Goal: Transaction & Acquisition: Purchase product/service

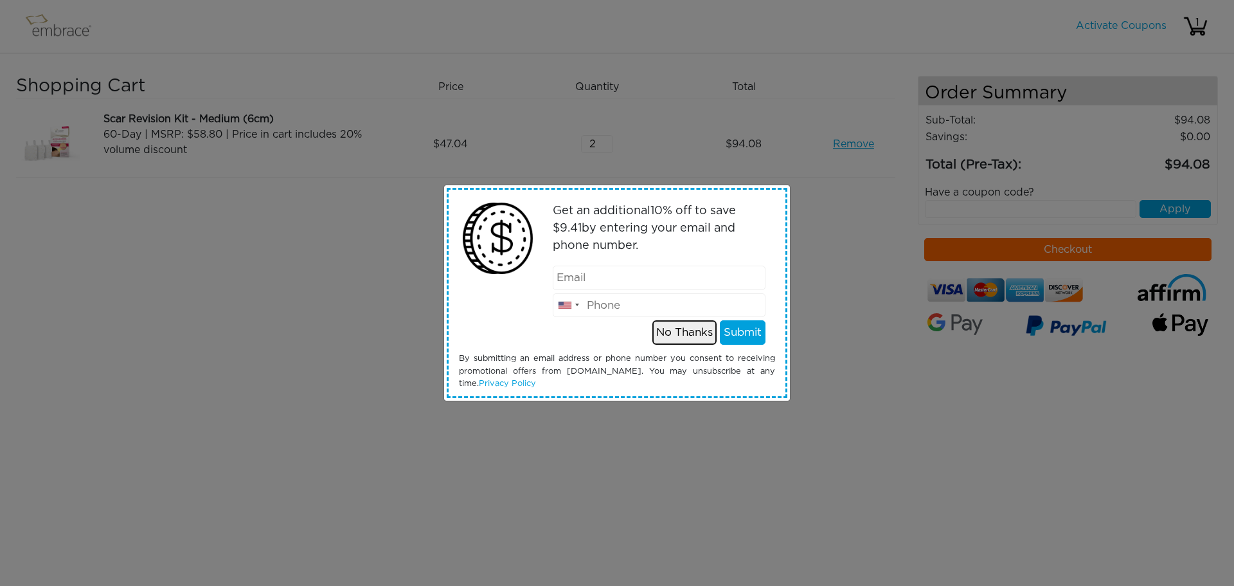
click at [695, 330] on button "No Thanks" at bounding box center [684, 332] width 64 height 24
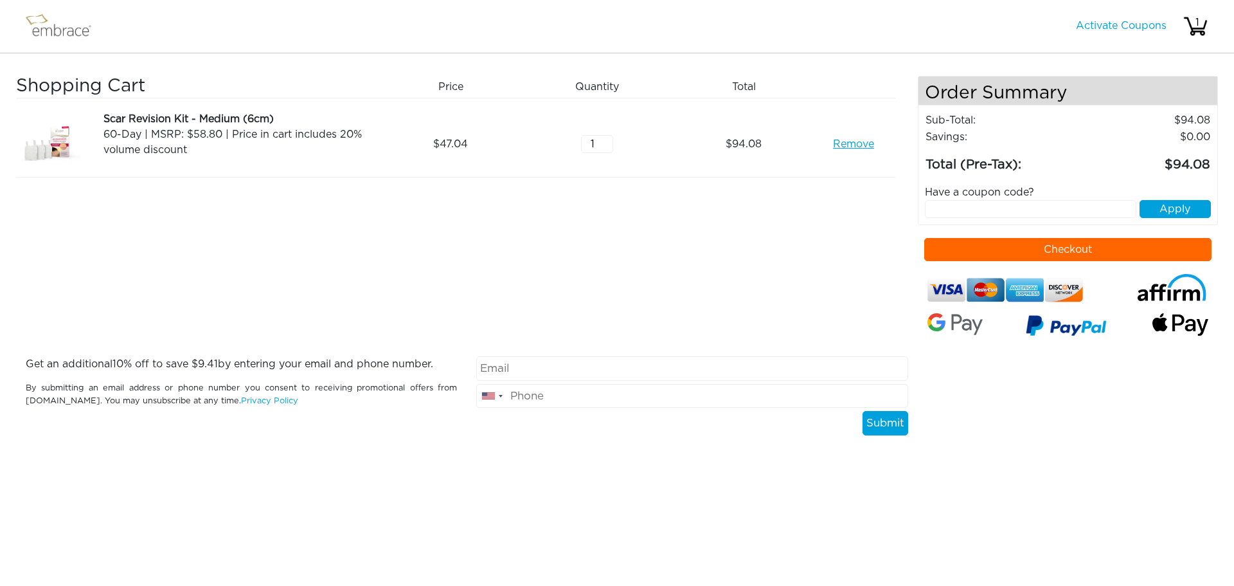
type input "1"
click at [609, 147] on input "1" at bounding box center [597, 144] width 32 height 18
click at [979, 211] on input "text" at bounding box center [1031, 209] width 212 height 18
paste input "15OFFCART"
type input "15OFFCART"
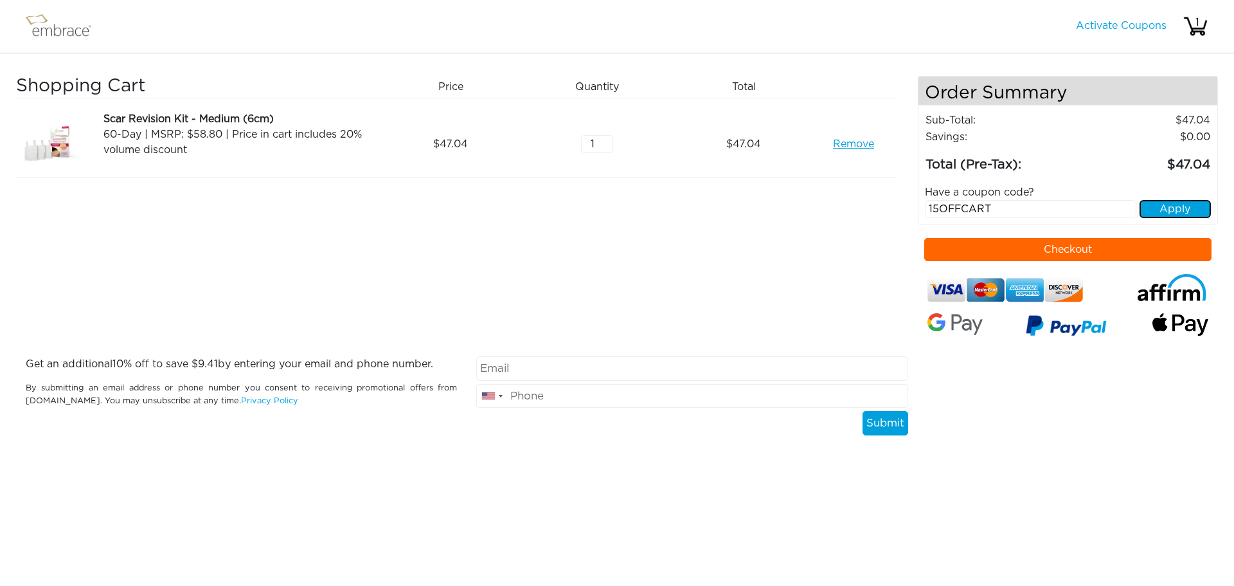
click at [1151, 211] on button "Apply" at bounding box center [1175, 209] width 71 height 18
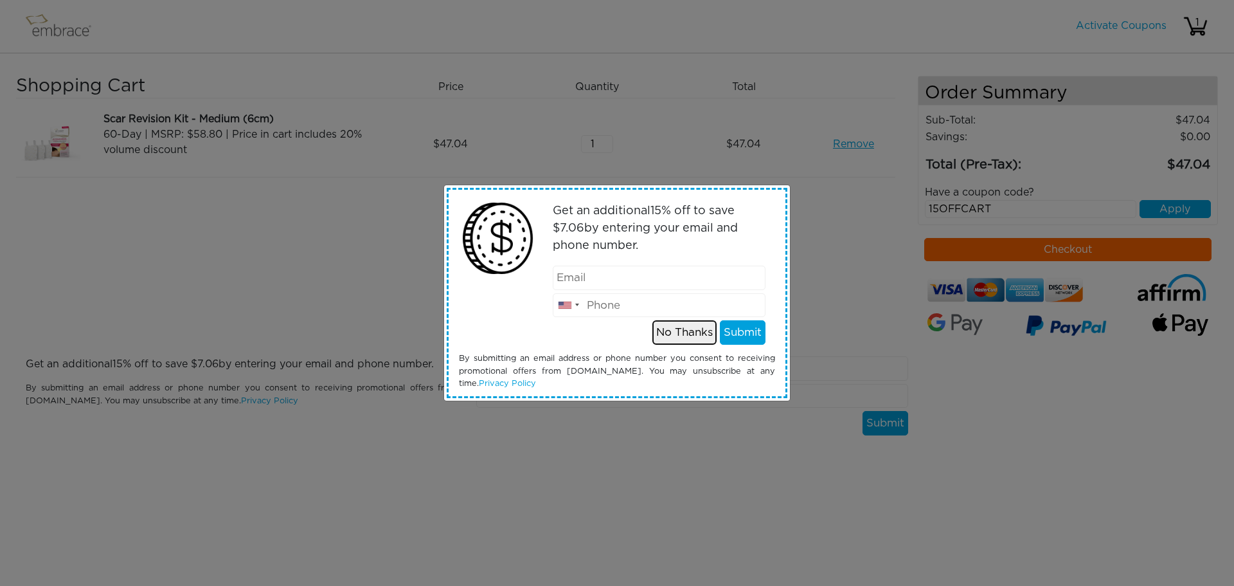
click at [685, 337] on button "No Thanks" at bounding box center [684, 332] width 64 height 24
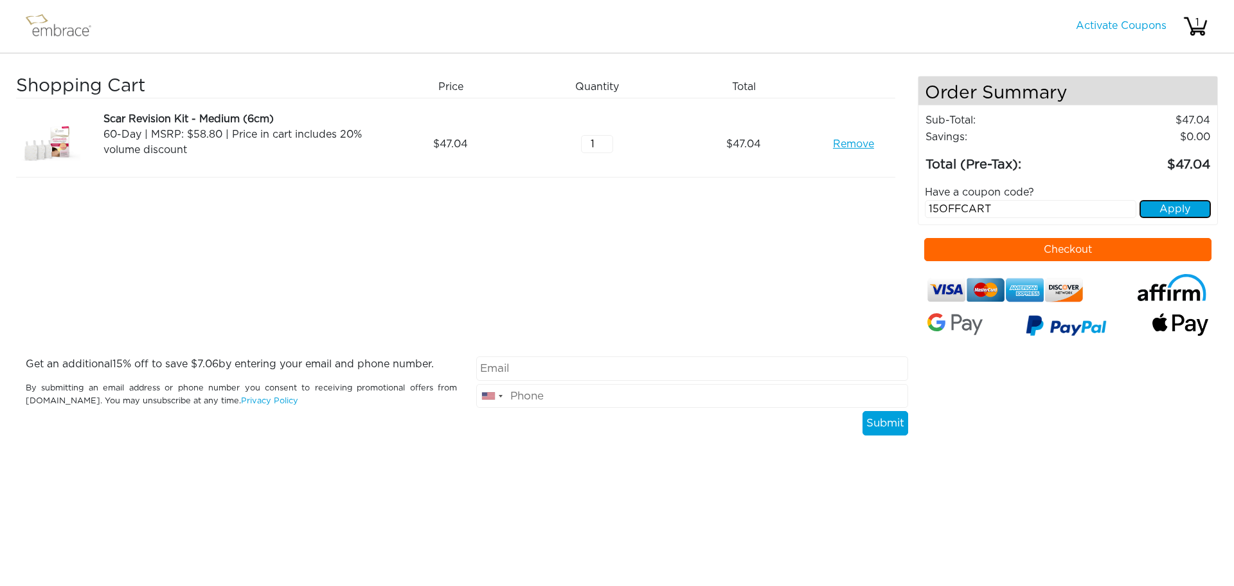
click at [1151, 208] on button "Apply" at bounding box center [1175, 209] width 71 height 18
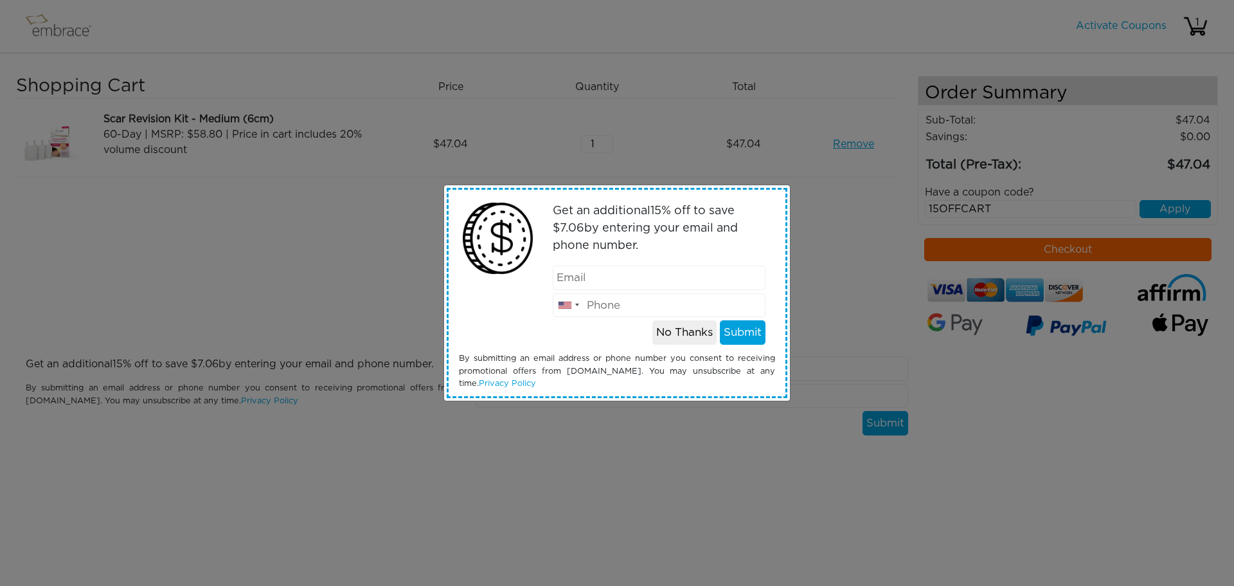
click at [653, 274] on input "email" at bounding box center [659, 277] width 213 height 24
type input "lavoa91@hotmail.com"
click at [616, 303] on input "tel" at bounding box center [659, 305] width 213 height 24
type input "7202091362"
click at [734, 331] on button "Submit" at bounding box center [743, 332] width 46 height 24
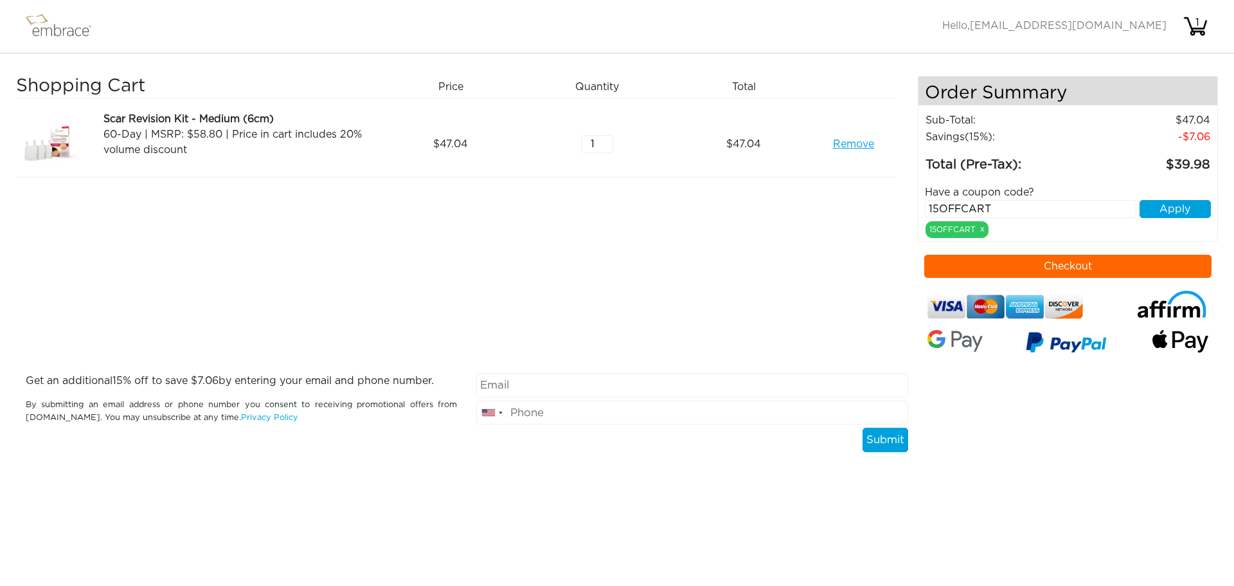
click at [1019, 260] on button "Checkout" at bounding box center [1068, 266] width 288 height 23
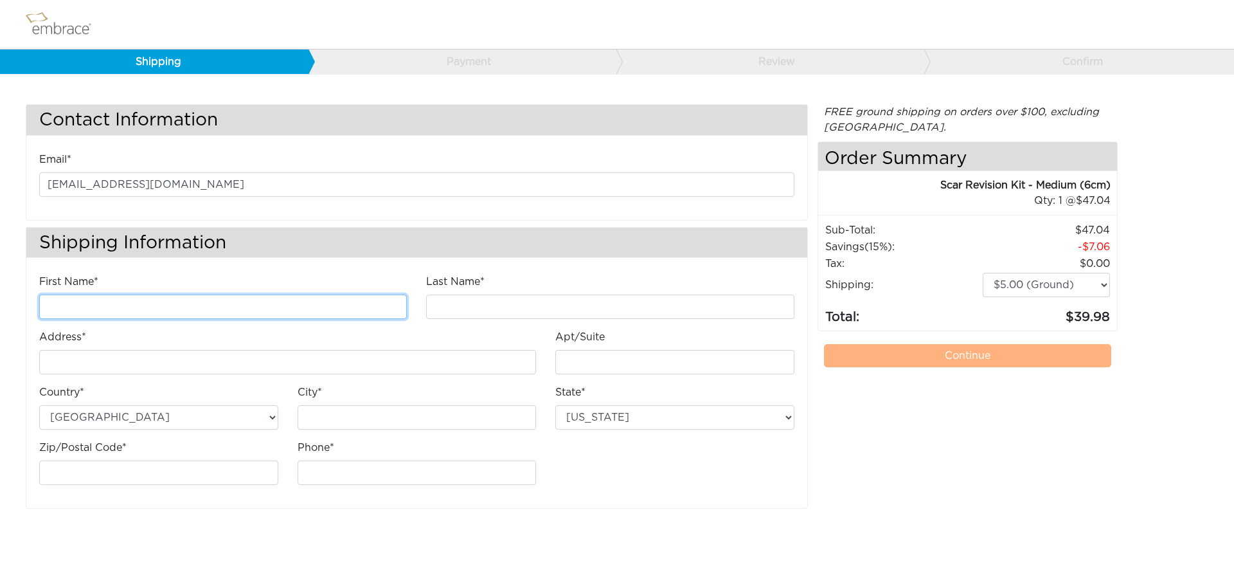
click at [211, 310] on input "First Name*" at bounding box center [223, 306] width 368 height 24
type input "Jane"
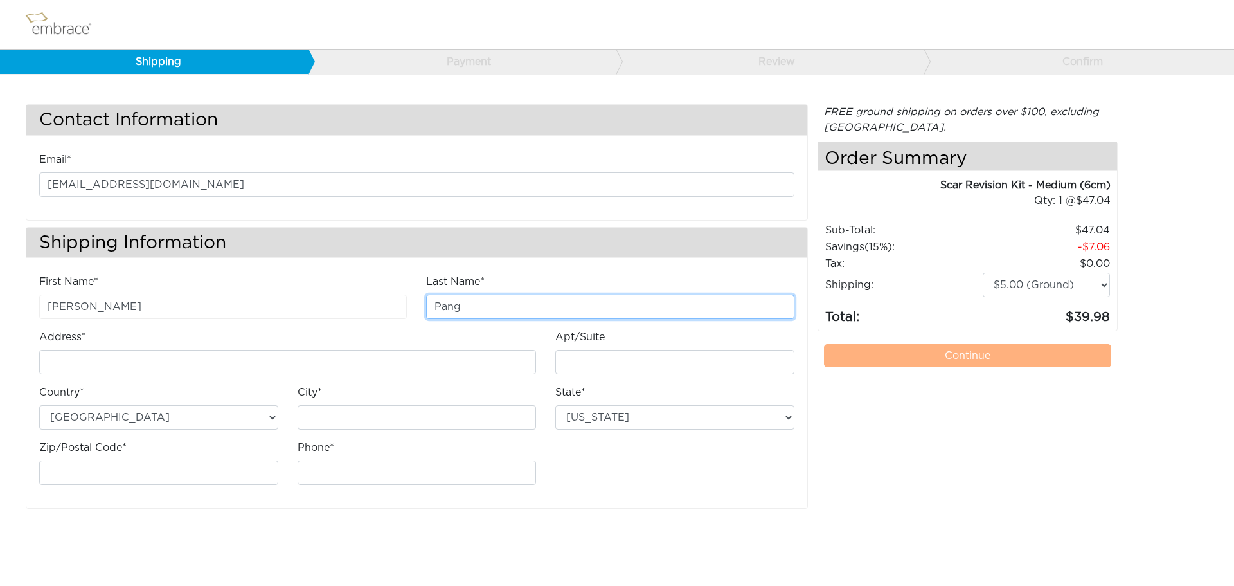
type input "Pang"
click at [212, 379] on div "Address*" at bounding box center [288, 356] width 516 height 55
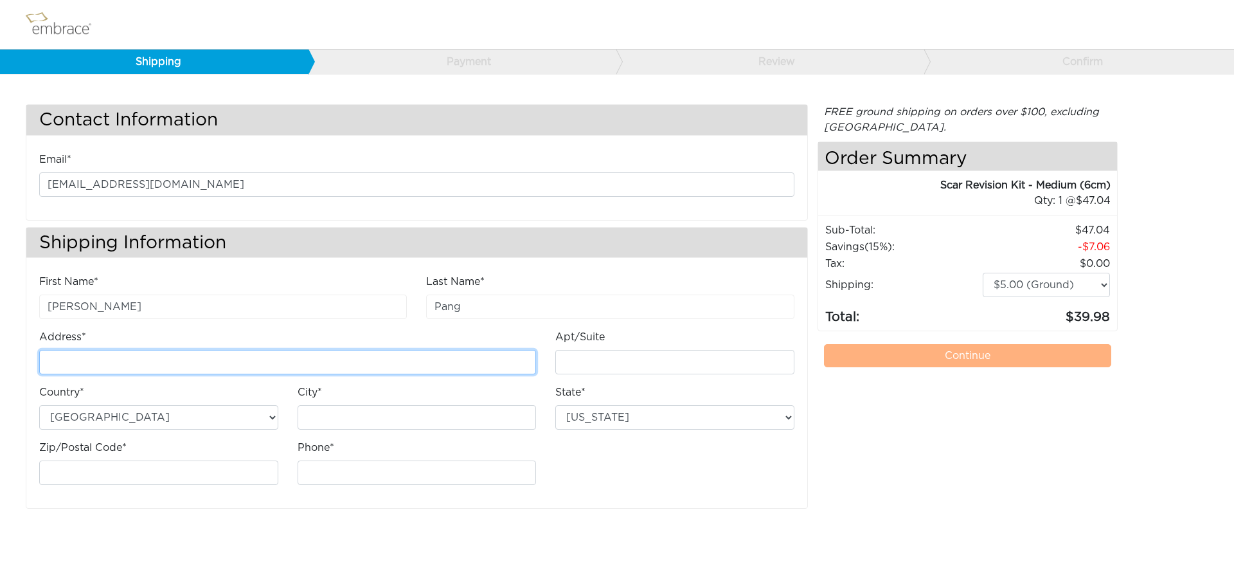
click at [214, 364] on input "Address*" at bounding box center [287, 362] width 497 height 24
type input "[STREET_ADDRESS]"
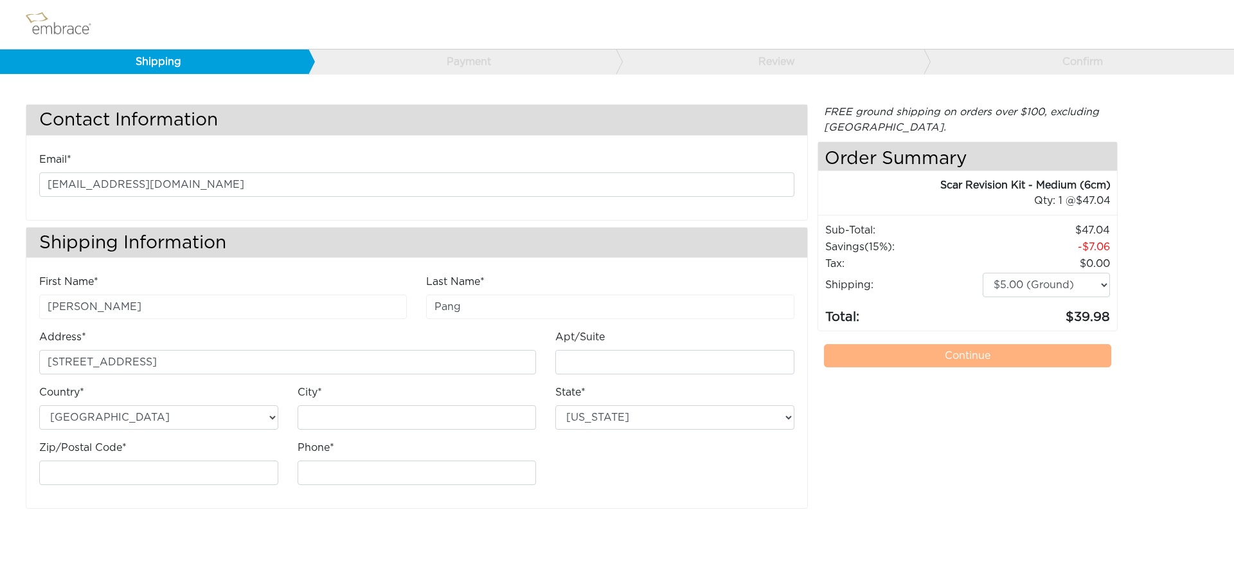
type input "Highlands Ranch"
select select "CO"
type input "80129"
click at [395, 475] on input "Phone*" at bounding box center [417, 472] width 239 height 24
type input "7202091362"
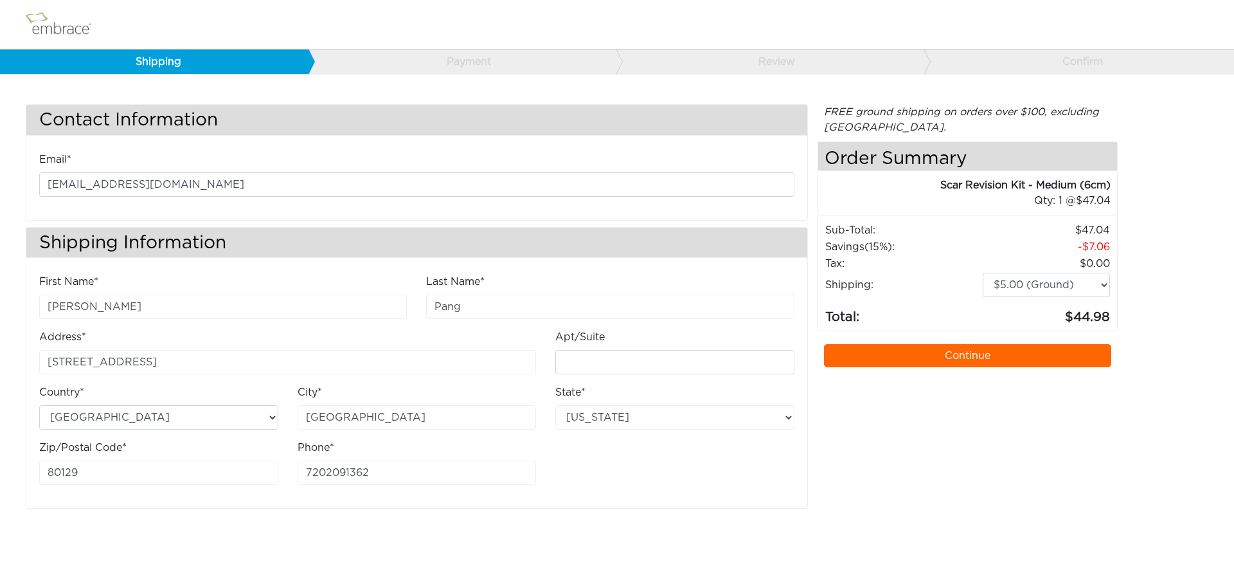
click at [917, 357] on link "Continue" at bounding box center [968, 355] width 288 height 23
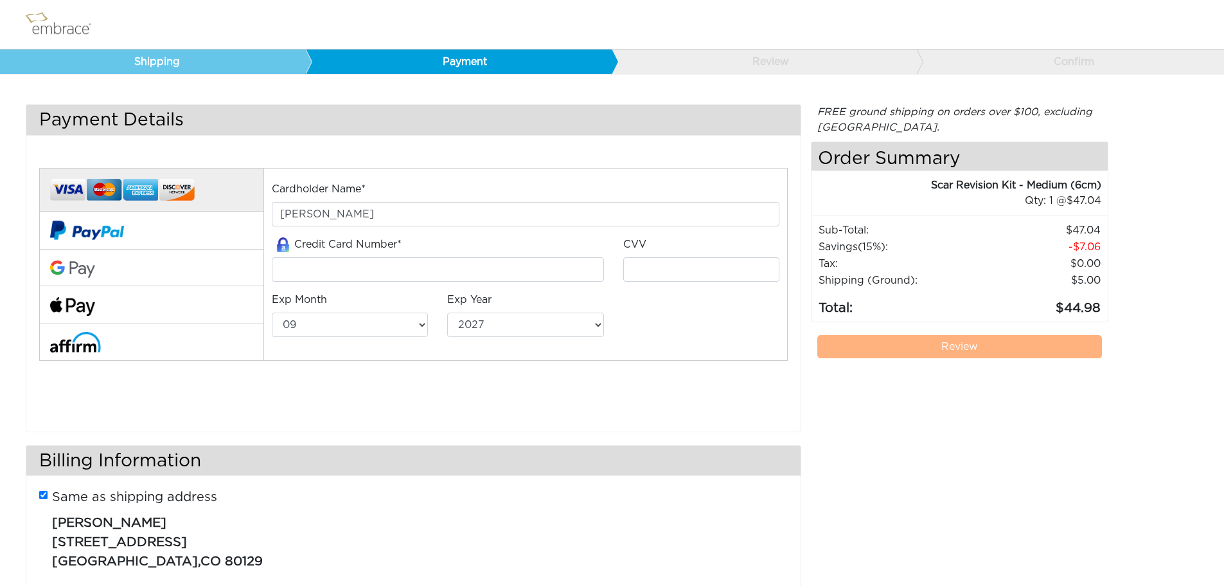
select select "9"
select select "2027"
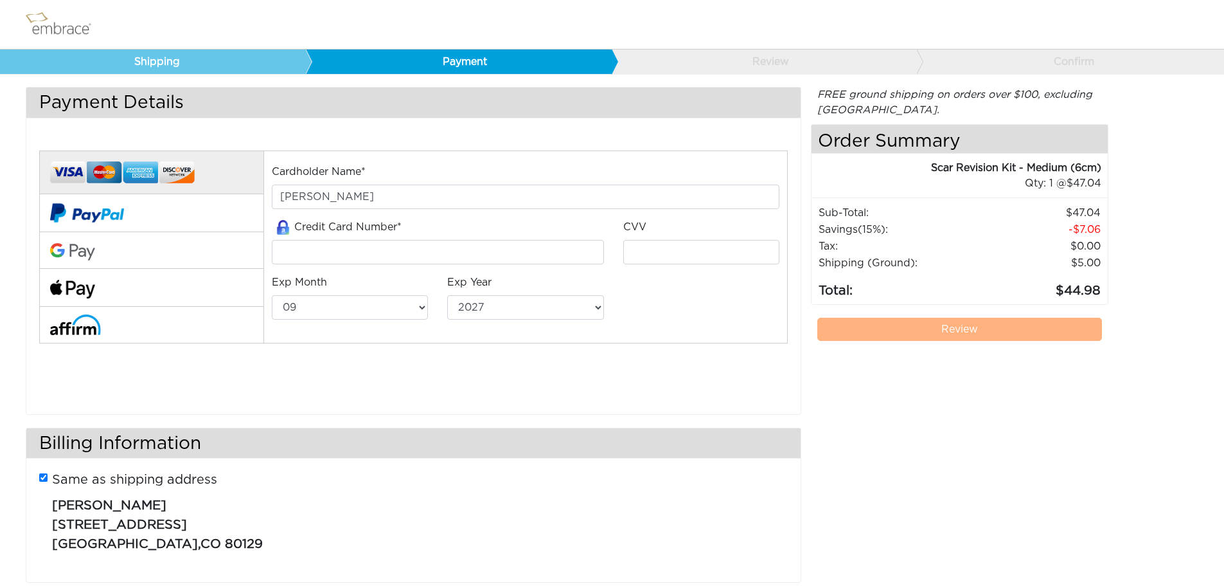
scroll to position [27, 0]
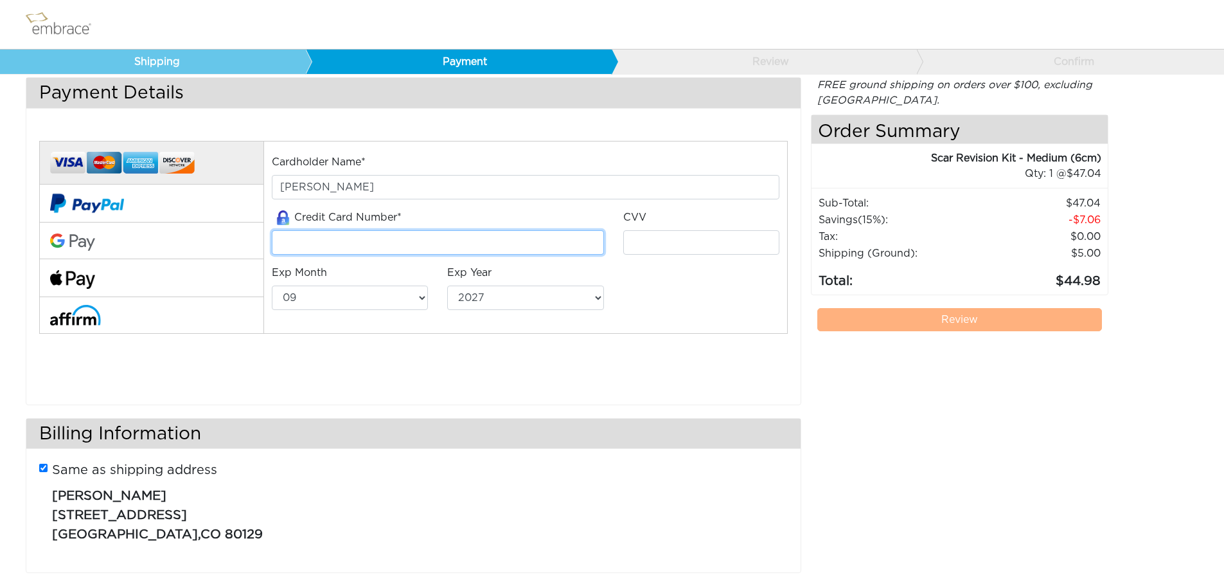
click at [324, 245] on input "tel" at bounding box center [438, 242] width 332 height 24
type input "4400662156879715"
select select "3"
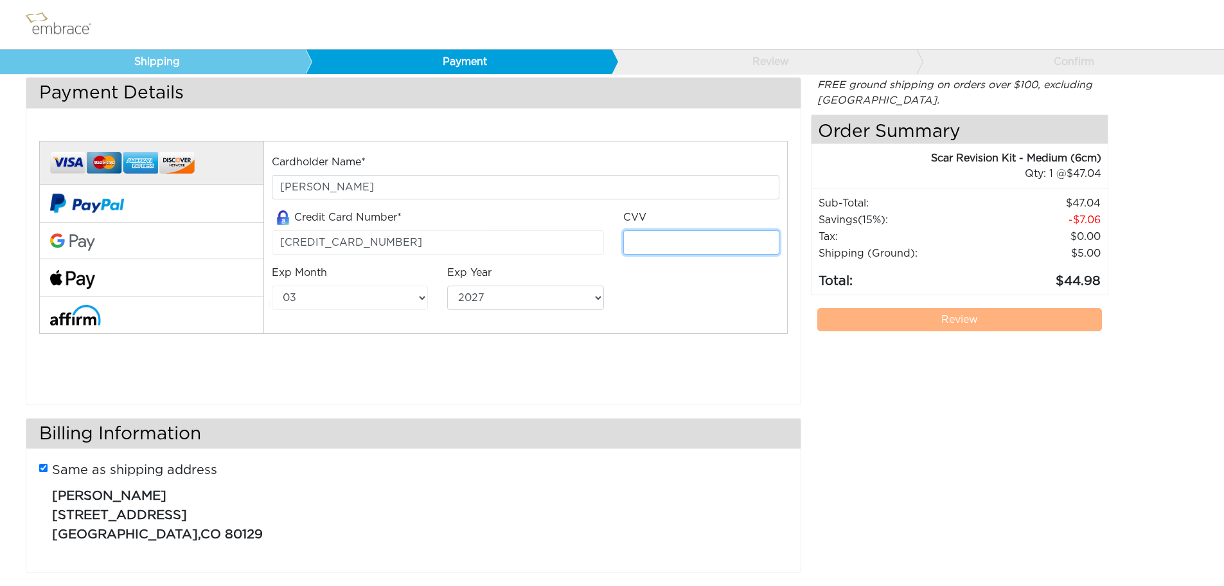
click at [655, 242] on input "tel" at bounding box center [701, 242] width 156 height 24
type input "060"
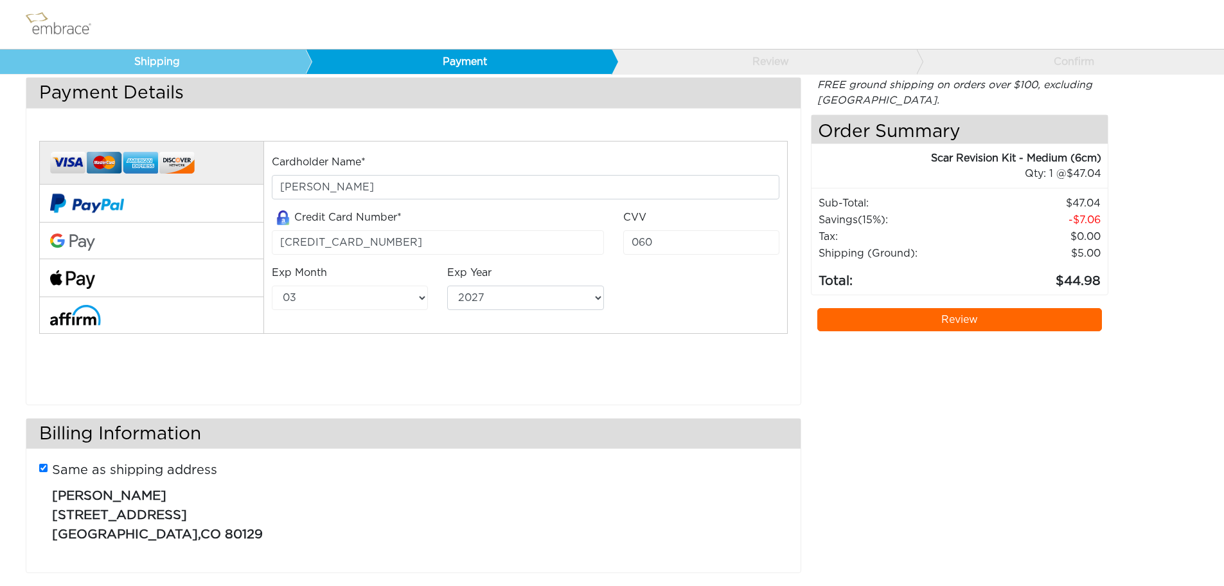
click at [751, 387] on div "Full Payment Split Payment* *At the time of purchase, embrace® will bill your c…" at bounding box center [414, 258] width 768 height 267
click at [950, 329] on link "Review" at bounding box center [960, 319] width 285 height 23
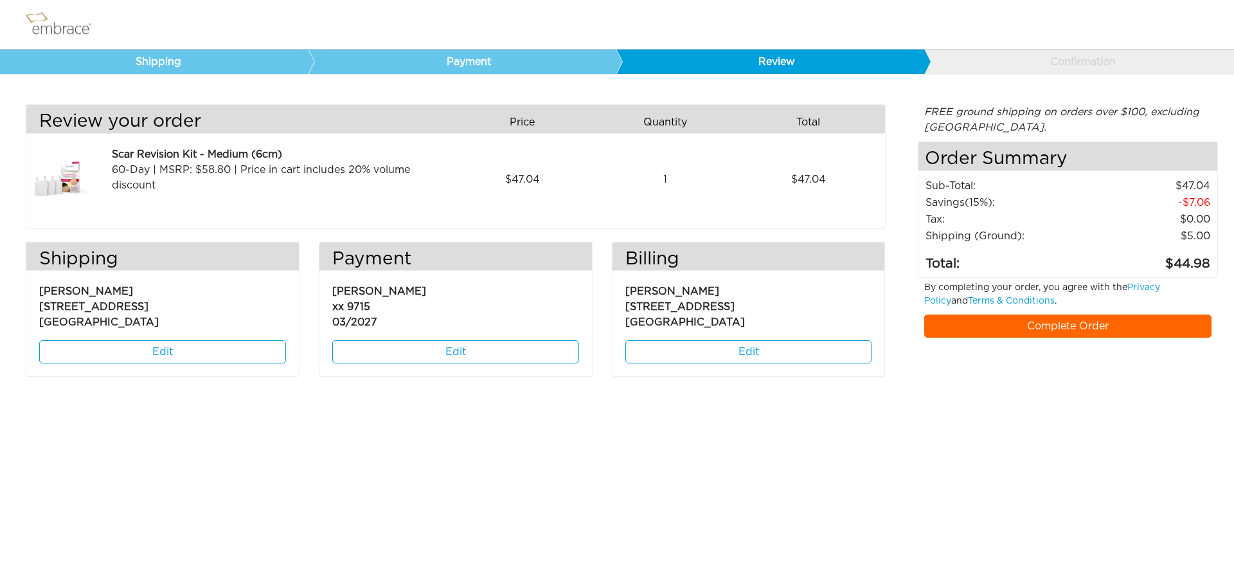
click at [1084, 328] on link "Complete Order" at bounding box center [1068, 325] width 288 height 23
